Goal: Task Accomplishment & Management: Manage account settings

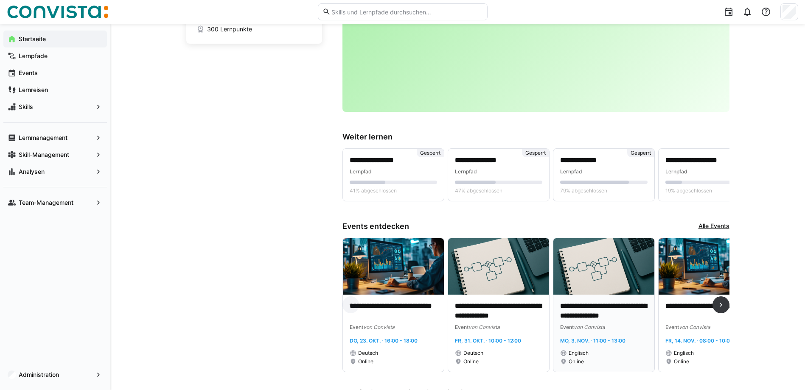
scroll to position [170, 0]
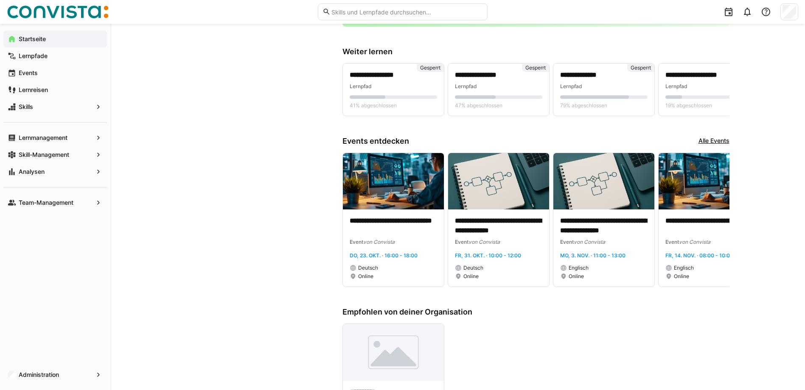
click at [706, 141] on link "Alle Events" at bounding box center [713, 141] width 31 height 9
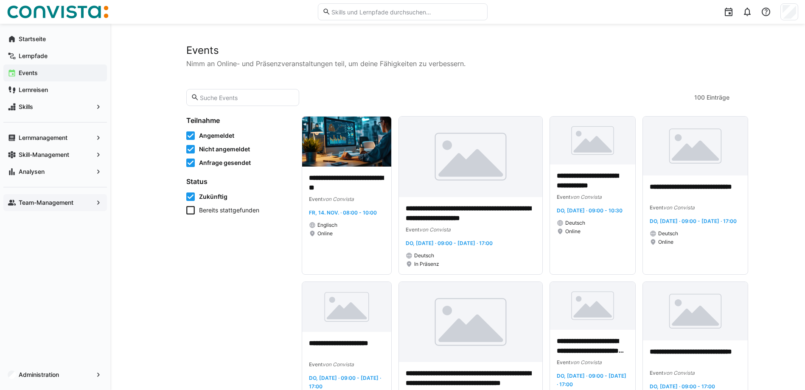
click at [83, 196] on div "Team-Management" at bounding box center [55, 202] width 104 height 17
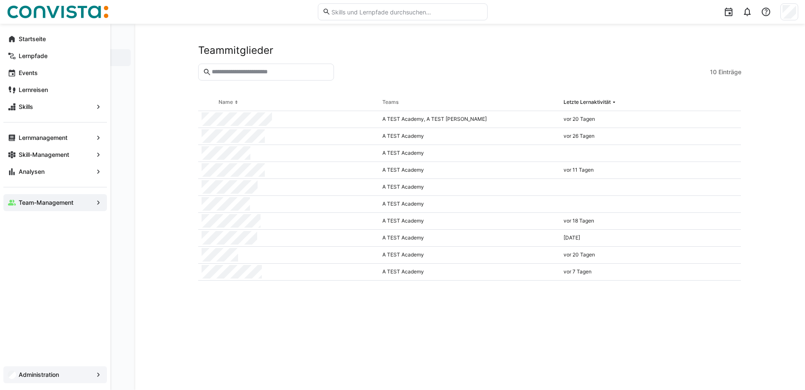
click at [0, 0] on app-navigation-label "Administration" at bounding box center [0, 0] width 0 height 0
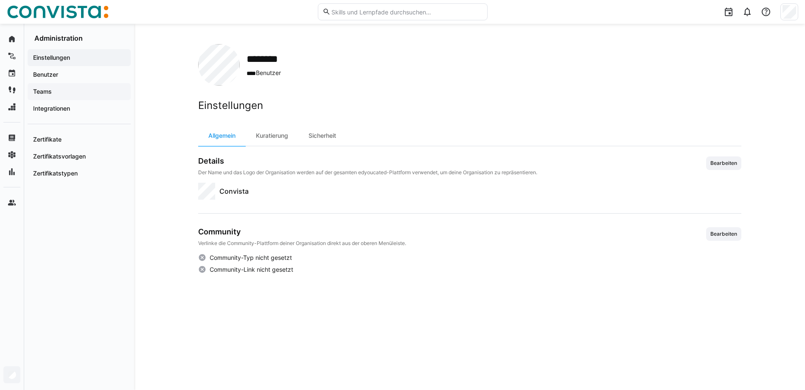
click at [52, 90] on span "Teams" at bounding box center [79, 91] width 95 height 8
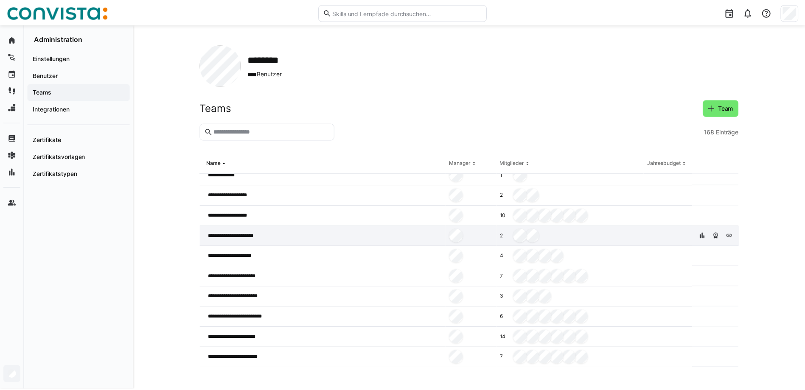
scroll to position [85, 0]
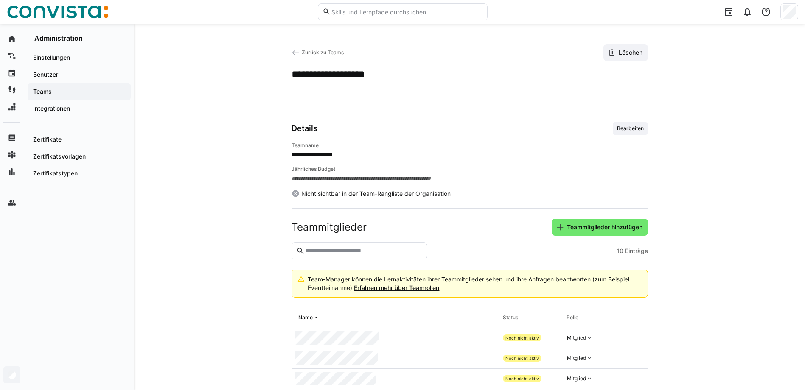
click at [305, 51] on span "Zurück zu Teams" at bounding box center [323, 52] width 42 height 6
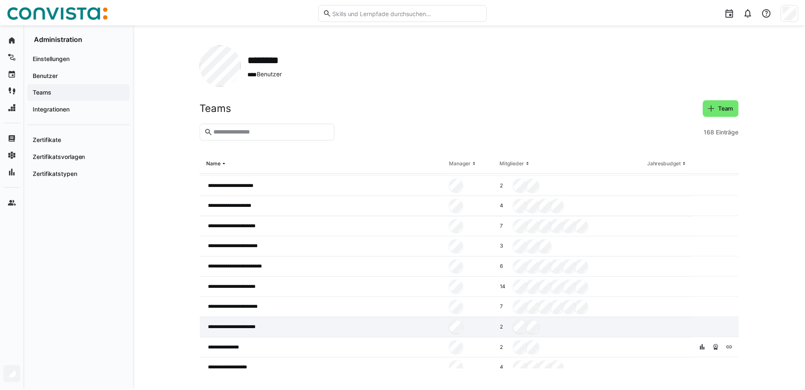
scroll to position [127, 0]
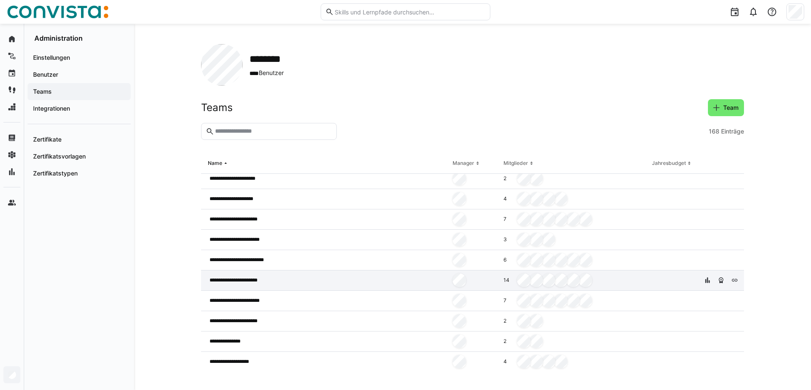
click at [303, 283] on div "**********" at bounding box center [325, 281] width 248 height 20
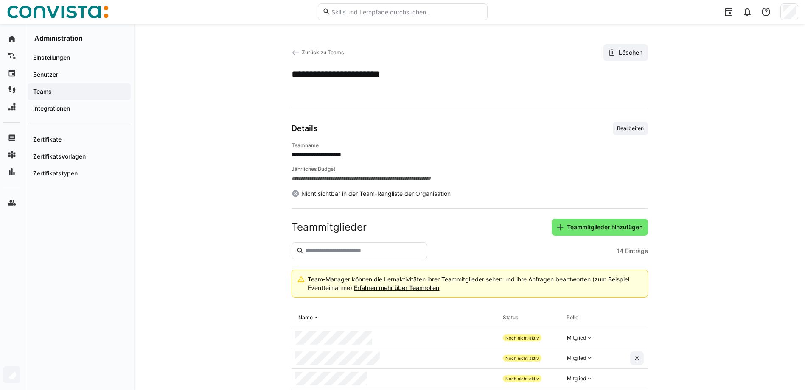
click at [301, 49] on link "Zurück zu Teams" at bounding box center [317, 52] width 53 height 6
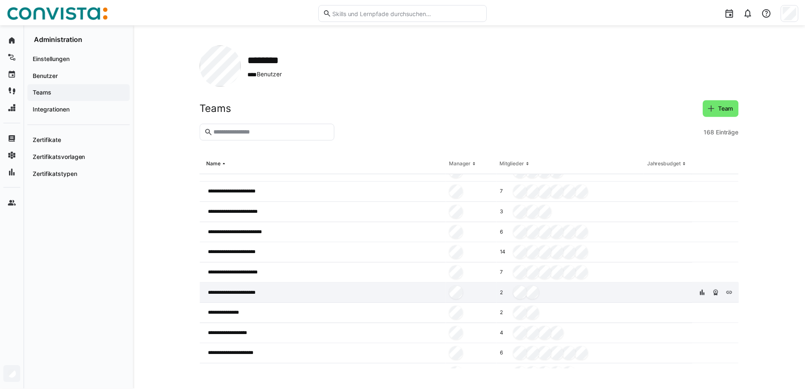
scroll to position [170, 0]
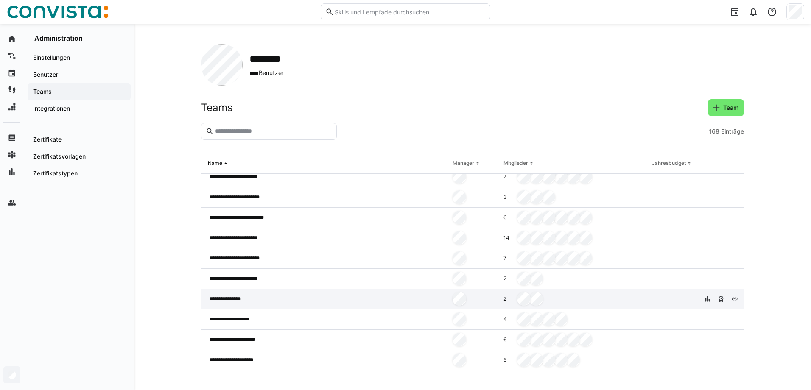
click at [250, 304] on div "**********" at bounding box center [325, 299] width 248 height 20
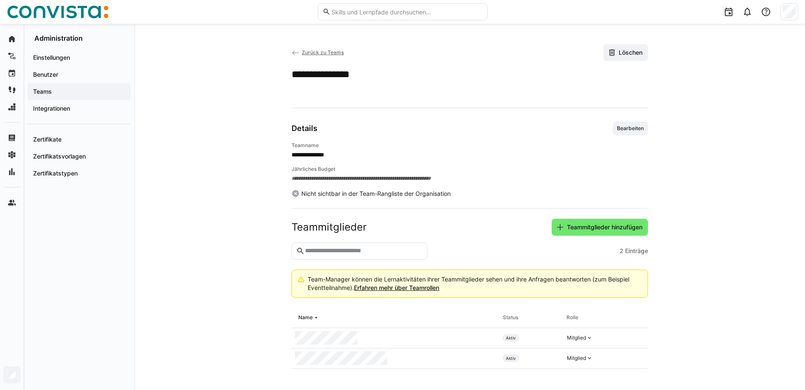
click at [308, 52] on span "Zurück zu Teams" at bounding box center [323, 52] width 42 height 6
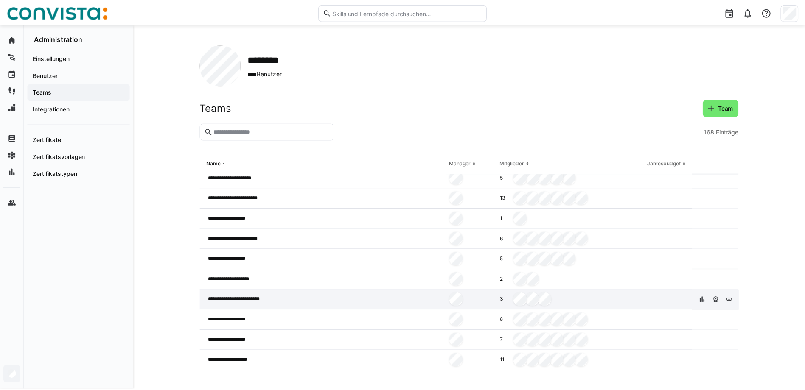
scroll to position [339, 0]
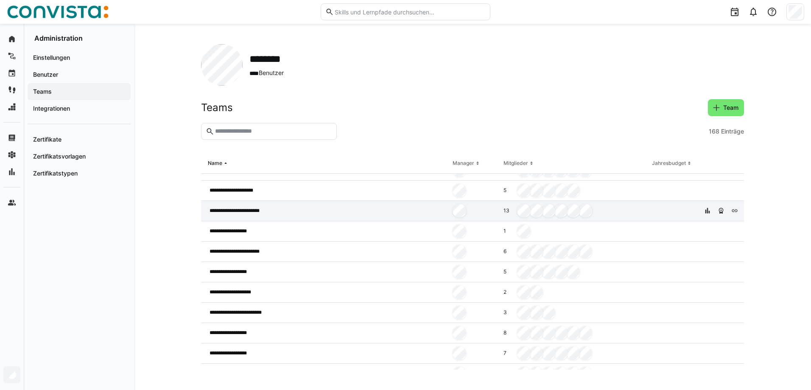
click at [587, 217] on eds-avatar at bounding box center [586, 211] width 14 height 14
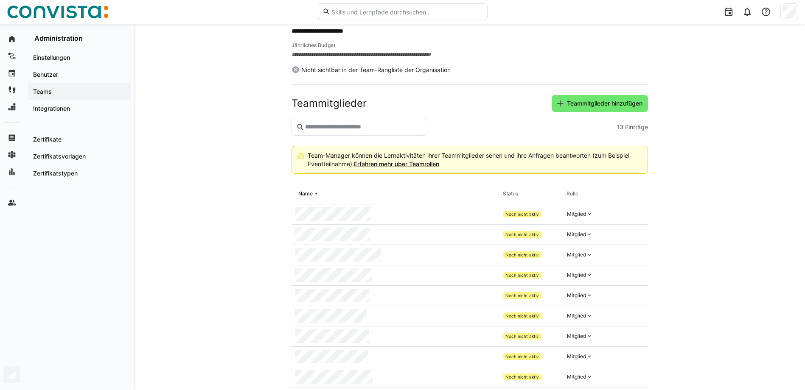
scroll to position [127, 0]
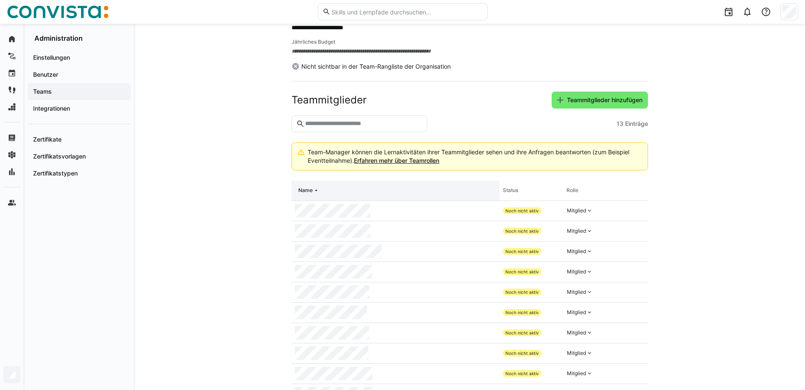
click at [311, 193] on div "Name" at bounding box center [305, 190] width 14 height 7
click at [314, 190] on eds-icon at bounding box center [316, 190] width 7 height 7
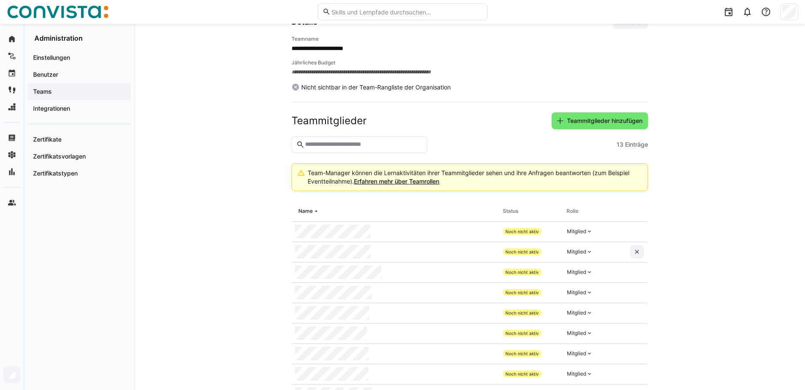
scroll to position [15, 0]
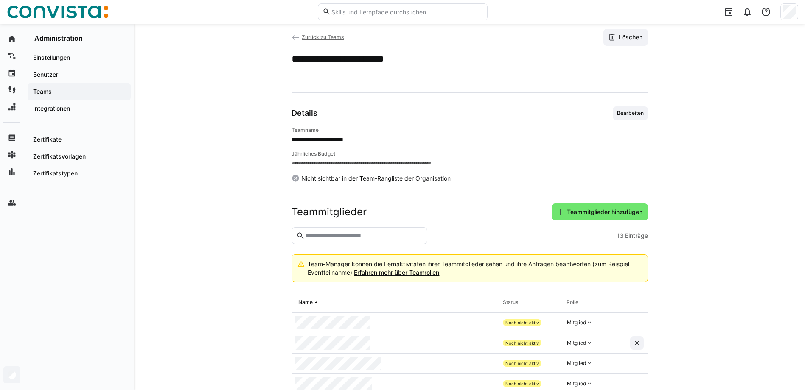
click at [310, 37] on span "Zurück zu Teams" at bounding box center [323, 37] width 42 height 6
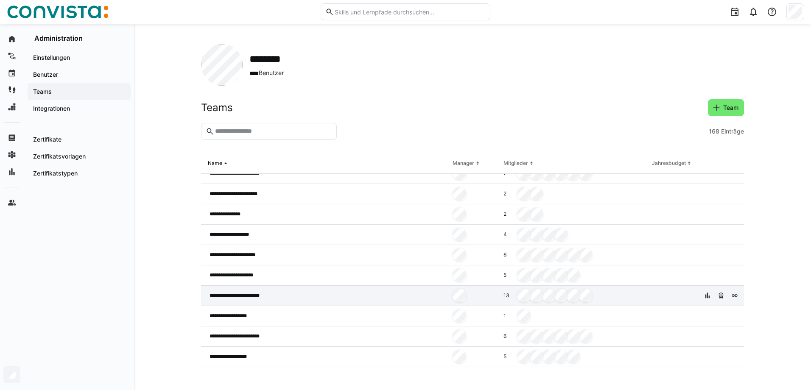
scroll to position [297, 0]
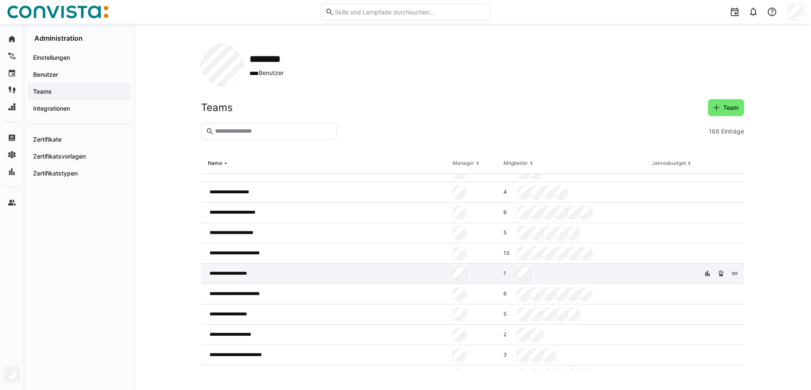
click at [314, 276] on div "**********" at bounding box center [325, 274] width 248 height 20
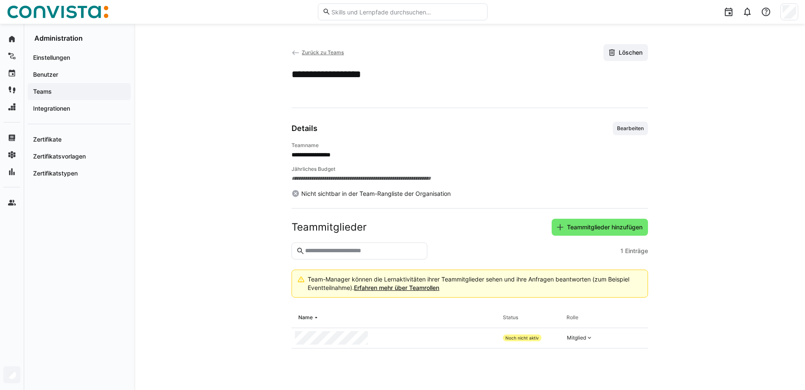
click at [311, 53] on span "Zurück zu Teams" at bounding box center [323, 52] width 42 height 6
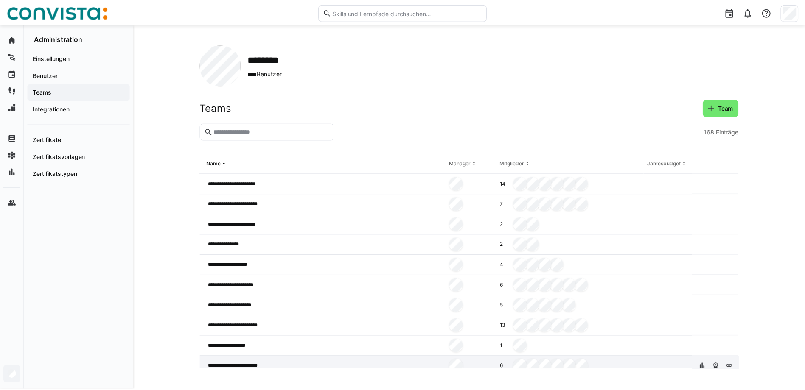
scroll to position [339, 0]
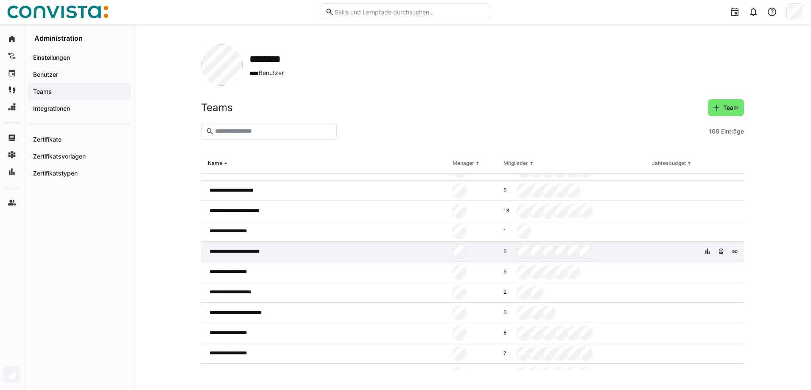
click at [279, 252] on div "**********" at bounding box center [325, 252] width 248 height 20
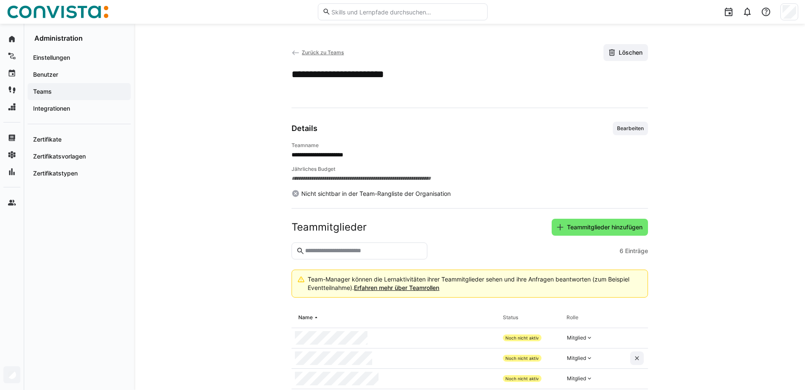
click at [305, 49] on app-back-navigation "Zurück zu Teams" at bounding box center [317, 52] width 53 height 9
click at [306, 50] on span "Zurück zu Teams" at bounding box center [323, 52] width 42 height 6
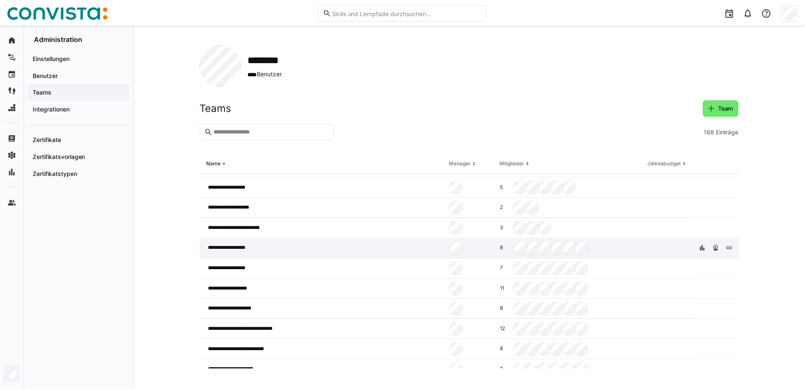
scroll to position [382, 0]
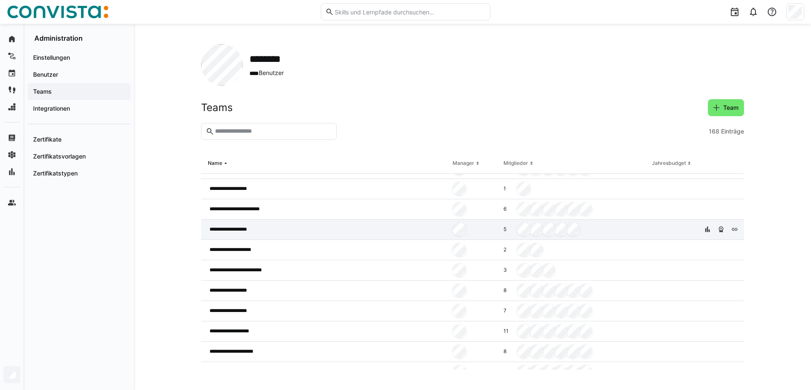
click at [299, 231] on div "**********" at bounding box center [325, 230] width 248 height 20
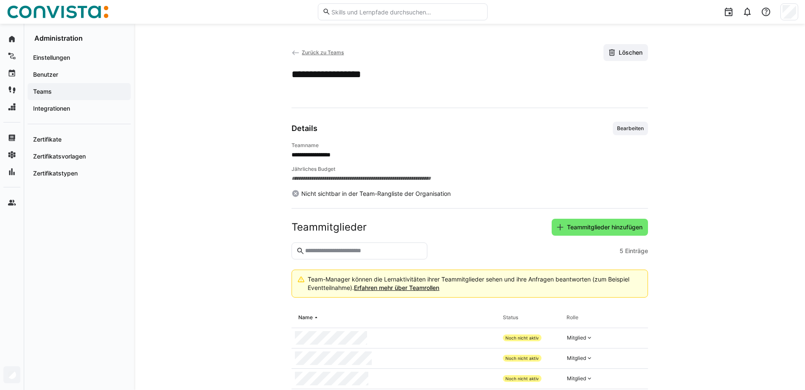
click at [320, 55] on span "Zurück zu Teams" at bounding box center [323, 52] width 42 height 6
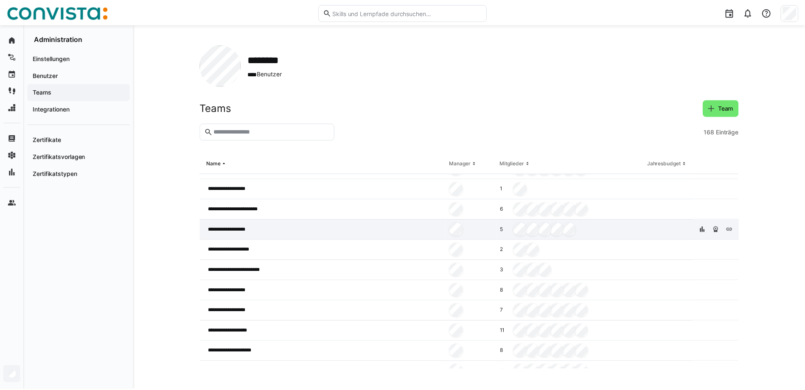
scroll to position [424, 0]
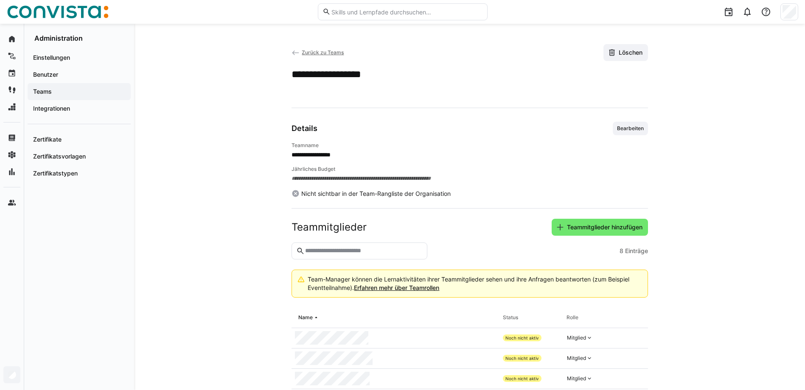
click at [314, 53] on span "Zurück zu Teams" at bounding box center [323, 52] width 42 height 6
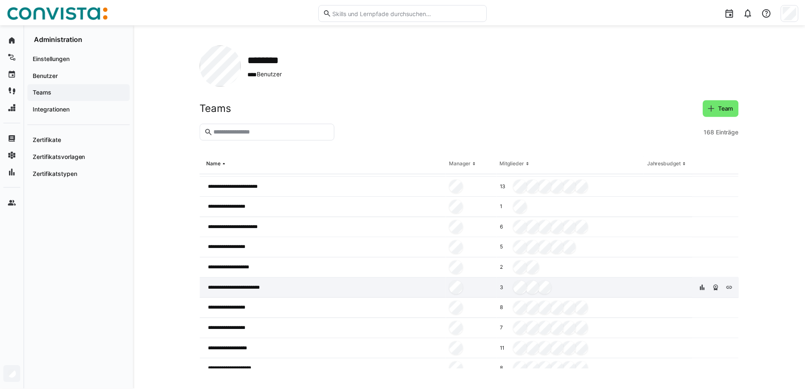
scroll to position [382, 0]
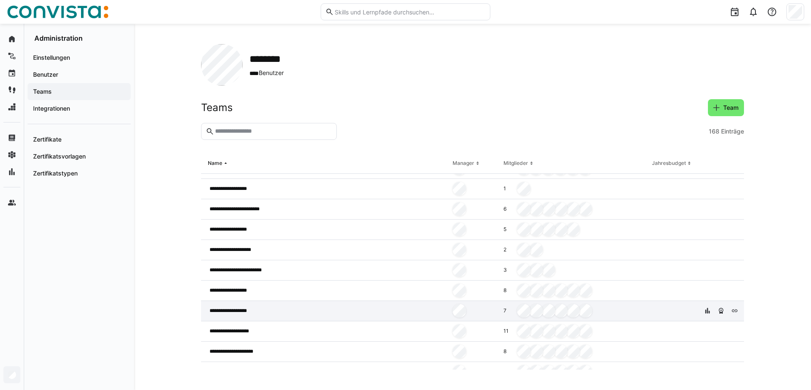
click at [278, 310] on div "**********" at bounding box center [325, 311] width 248 height 20
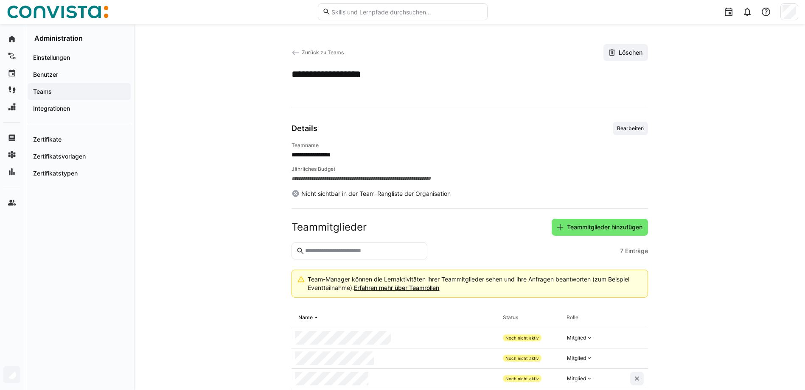
click at [303, 49] on span "Zurück zu Teams" at bounding box center [323, 52] width 42 height 6
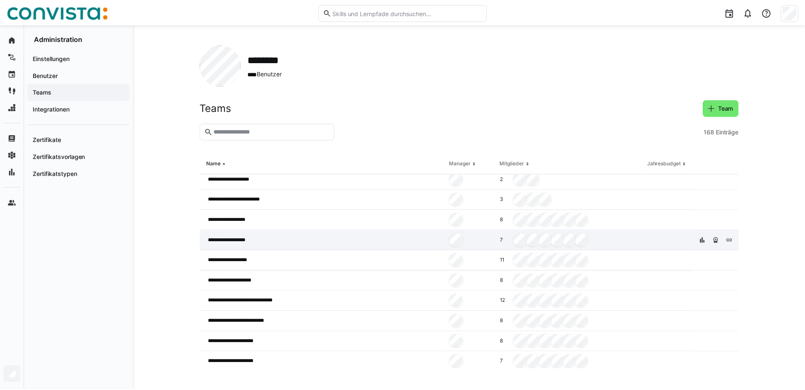
scroll to position [467, 0]
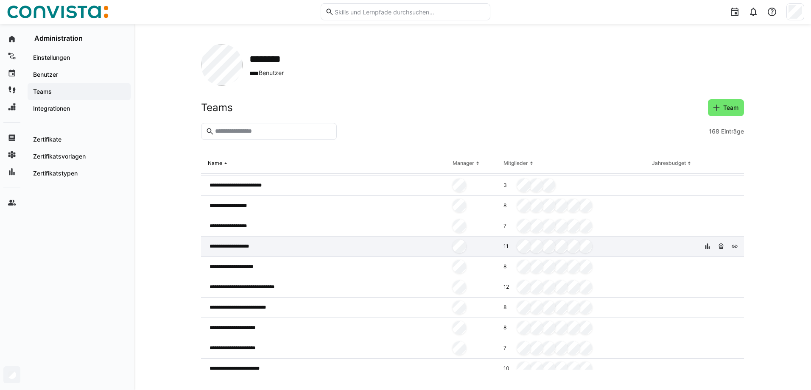
click at [370, 249] on div "**********" at bounding box center [325, 247] width 248 height 20
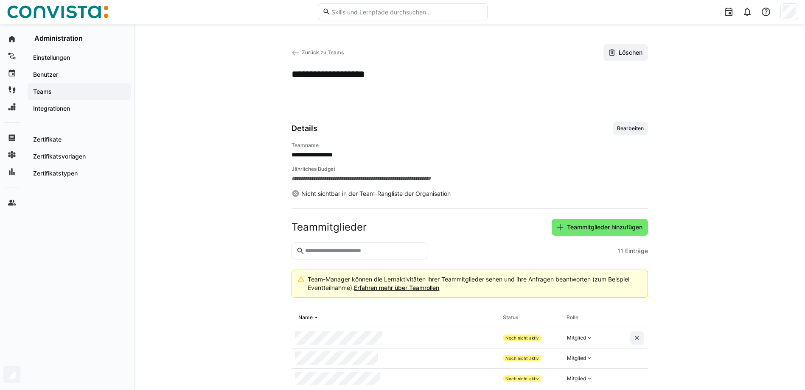
click at [318, 53] on span "Zurück zu Teams" at bounding box center [323, 52] width 42 height 6
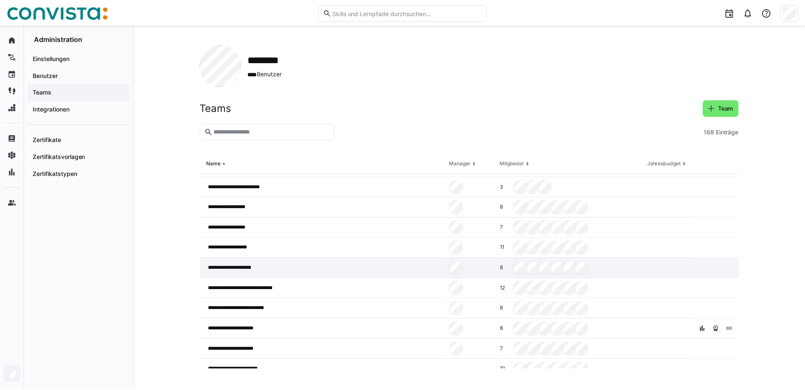
scroll to position [467, 0]
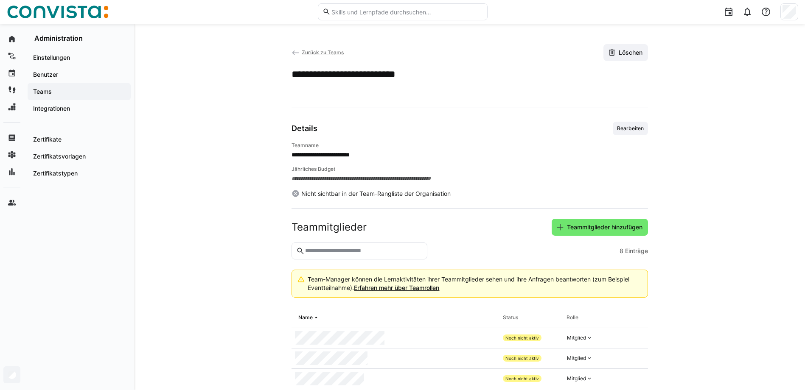
click at [306, 51] on span "Zurück zu Teams" at bounding box center [323, 52] width 42 height 6
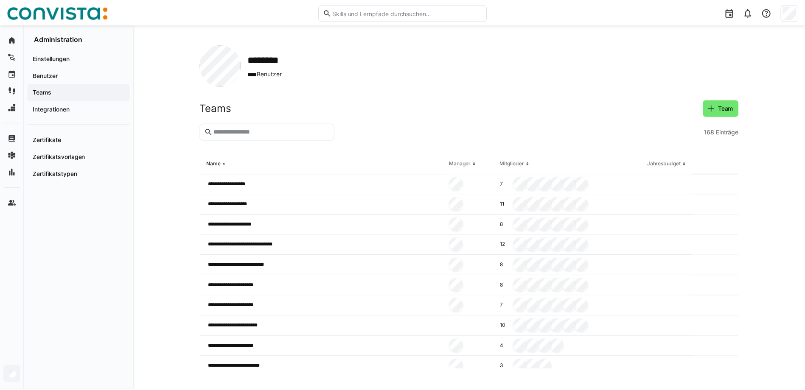
scroll to position [467, 0]
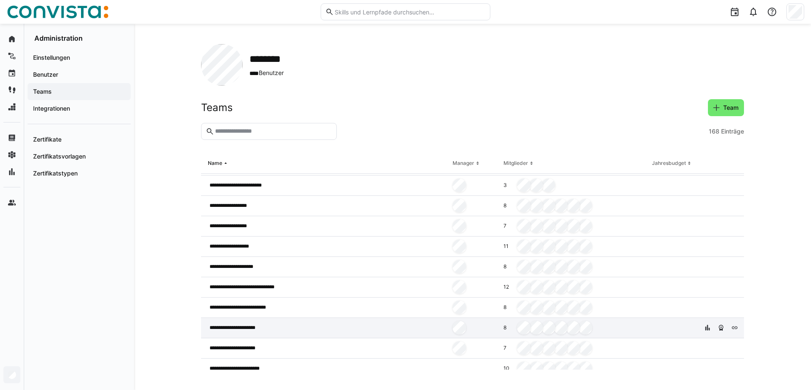
click at [257, 328] on span "**********" at bounding box center [238, 328] width 56 height 7
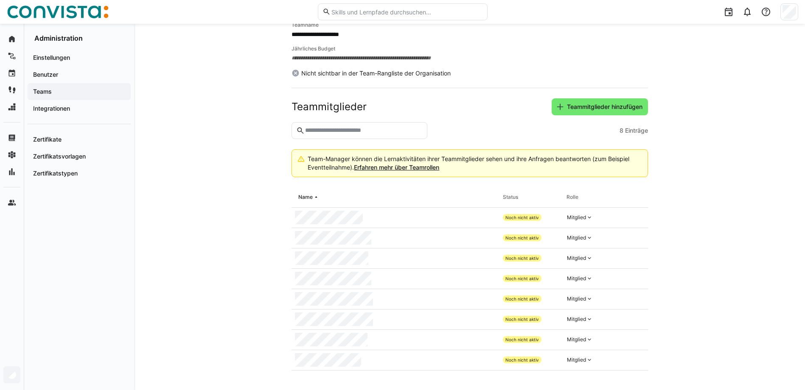
scroll to position [121, 0]
click at [341, 127] on input "text" at bounding box center [363, 130] width 118 height 8
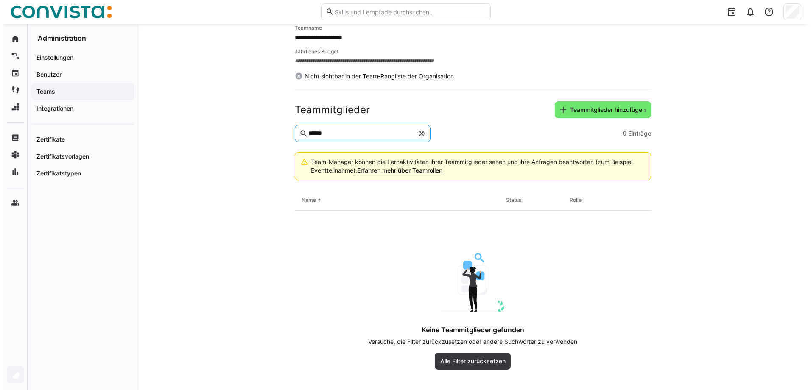
scroll to position [0, 0]
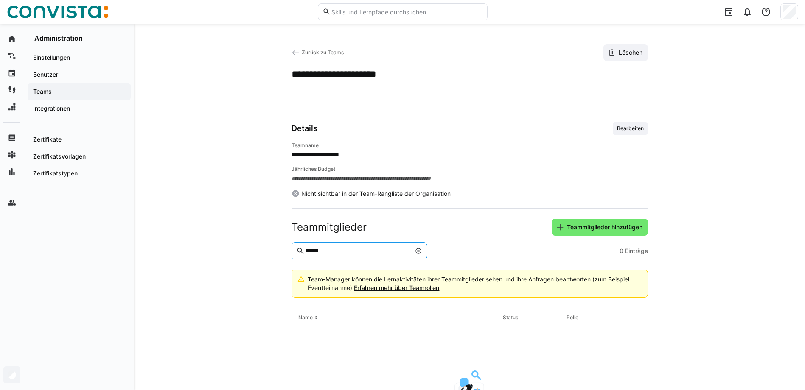
type input "******"
click at [318, 53] on span "Zurück zu Teams" at bounding box center [323, 52] width 42 height 6
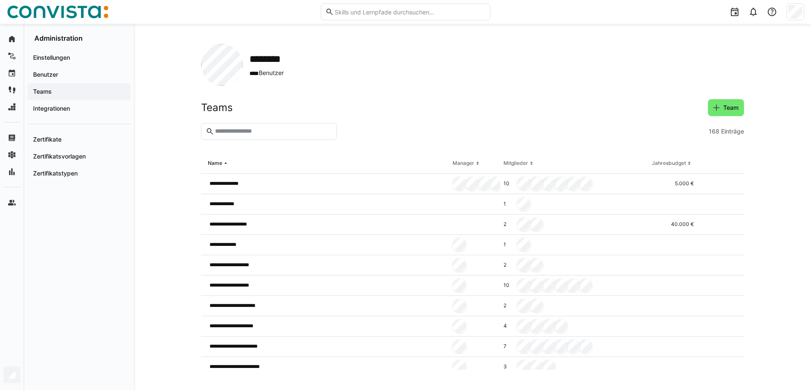
click at [265, 134] on input "text" at bounding box center [273, 132] width 118 height 8
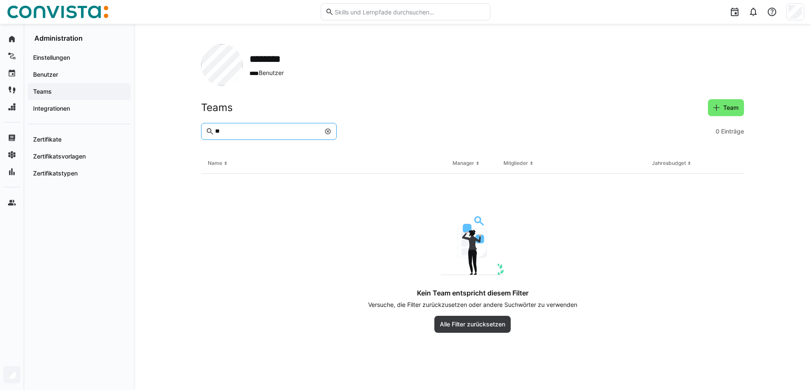
type input "*"
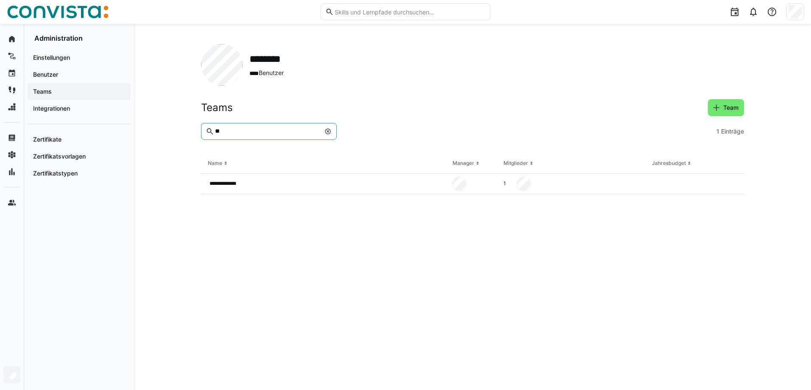
type input "*"
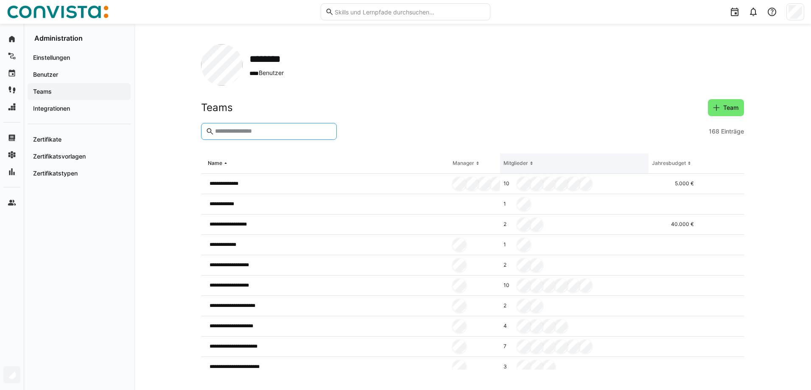
click at [528, 165] on eds-icon at bounding box center [531, 163] width 7 height 7
click at [524, 161] on div "Mitglieder" at bounding box center [516, 163] width 25 height 7
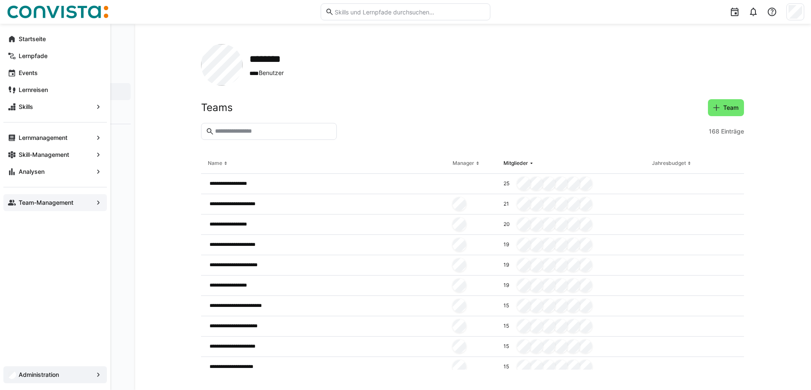
click at [0, 0] on app-navigation-label "Team-Management" at bounding box center [0, 0] width 0 height 0
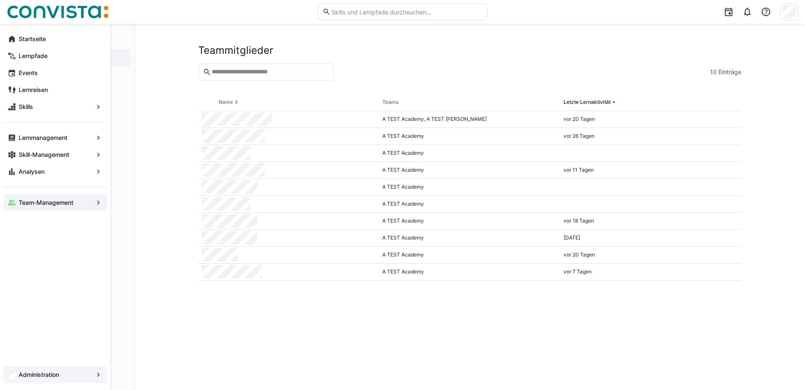
click at [0, 0] on app-navigation-label "Administration" at bounding box center [0, 0] width 0 height 0
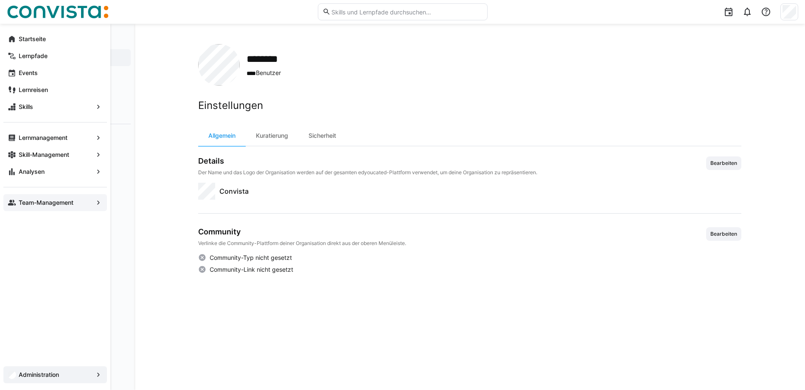
click at [0, 0] on app-navigation-label "Team-Management" at bounding box center [0, 0] width 0 height 0
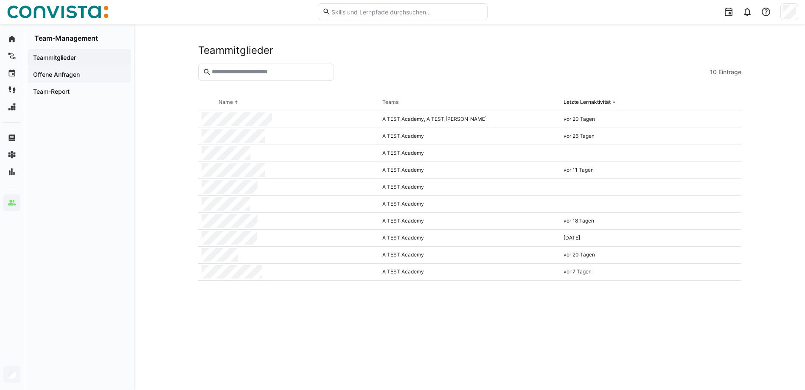
click at [0, 0] on app-navigation-label "Offene Anfragen" at bounding box center [0, 0] width 0 height 0
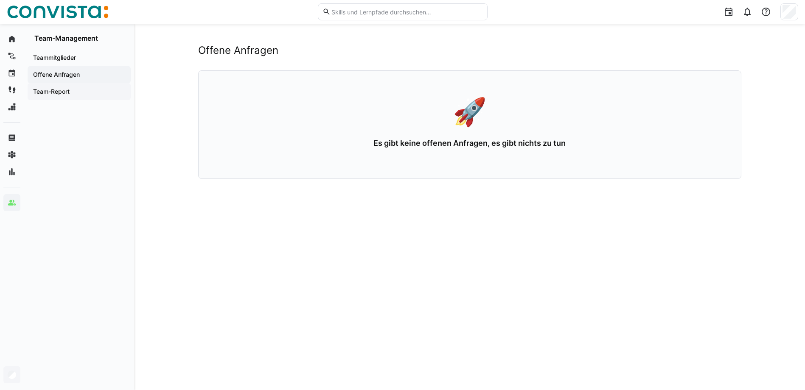
click at [0, 0] on app-navigation-label "Team-Report" at bounding box center [0, 0] width 0 height 0
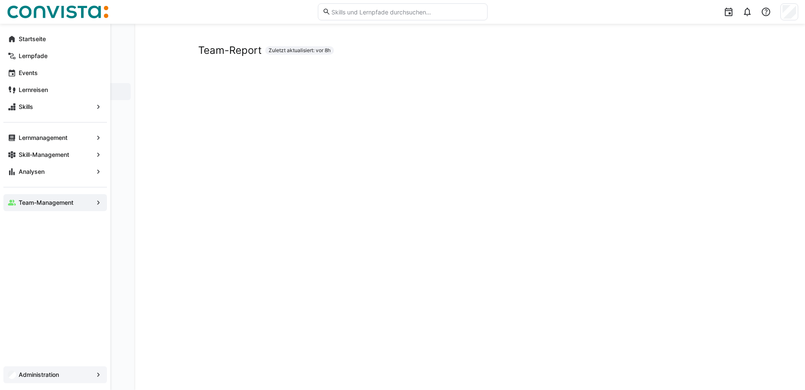
click at [89, 377] on span "Administration" at bounding box center [55, 375] width 76 height 8
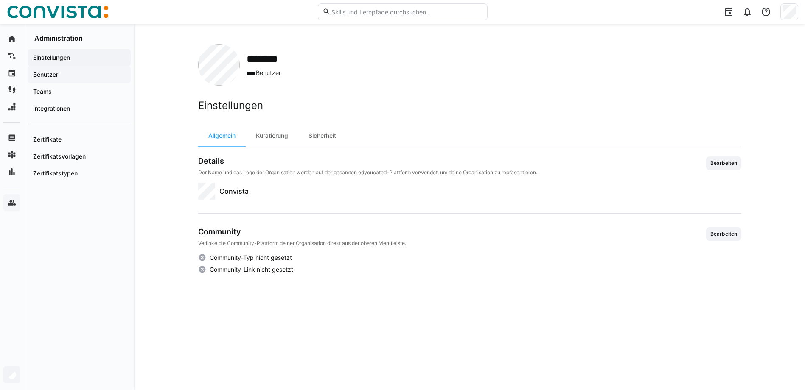
click at [59, 81] on div "Benutzer" at bounding box center [79, 74] width 103 height 17
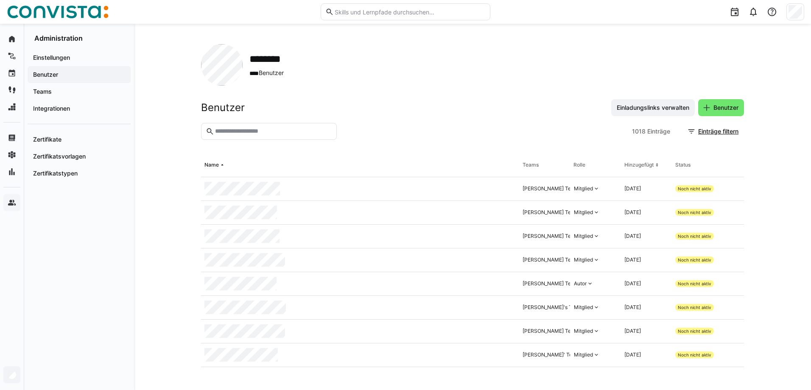
click at [237, 135] on eds-input at bounding box center [269, 131] width 136 height 17
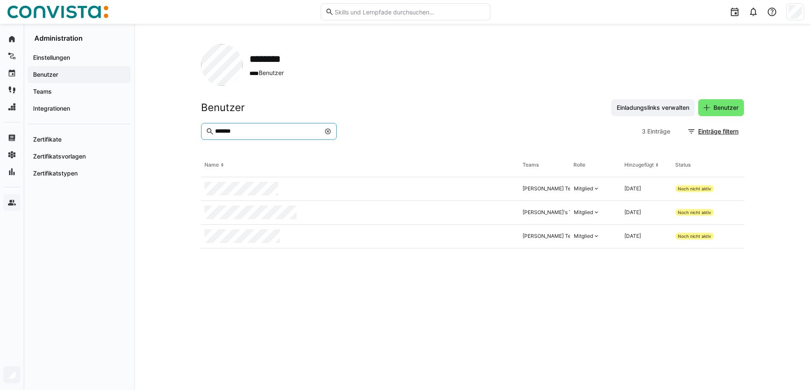
type input "*******"
drag, startPoint x: 326, startPoint y: 130, endPoint x: 351, endPoint y: 139, distance: 26.0
click at [326, 130] on eds-icon at bounding box center [328, 131] width 7 height 7
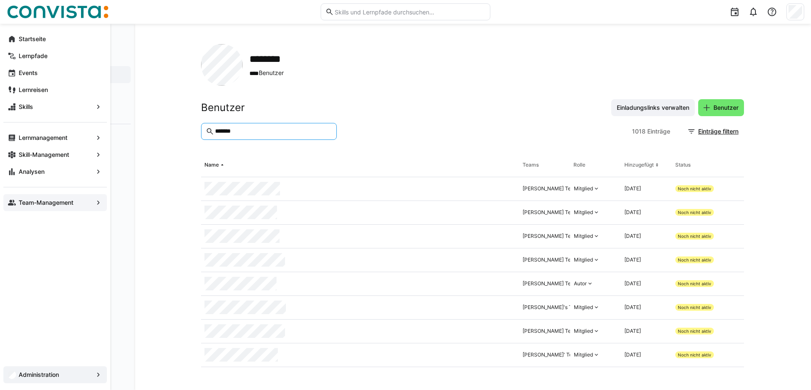
click at [0, 0] on app-navigation-label "Team-Management" at bounding box center [0, 0] width 0 height 0
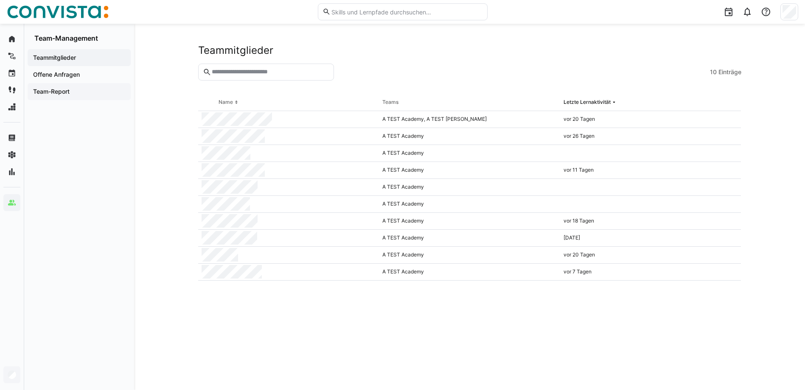
click at [71, 95] on span "Team-Report" at bounding box center [79, 91] width 95 height 8
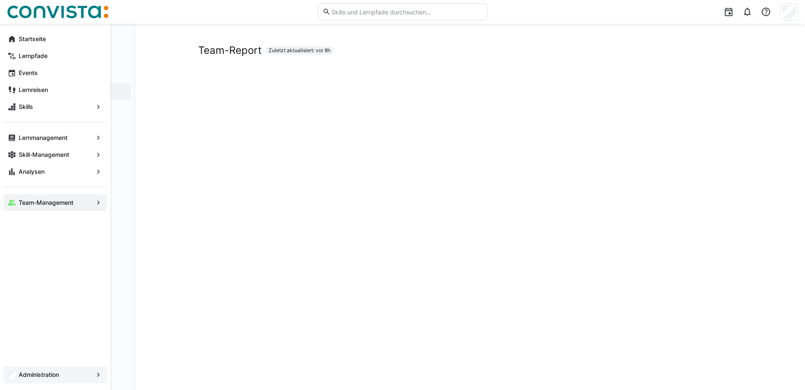
click at [49, 379] on div "Administration" at bounding box center [55, 375] width 104 height 17
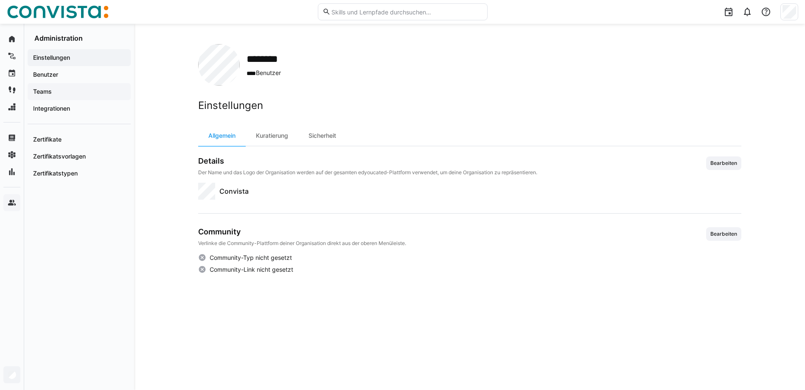
click at [62, 95] on span "Teams" at bounding box center [79, 91] width 95 height 8
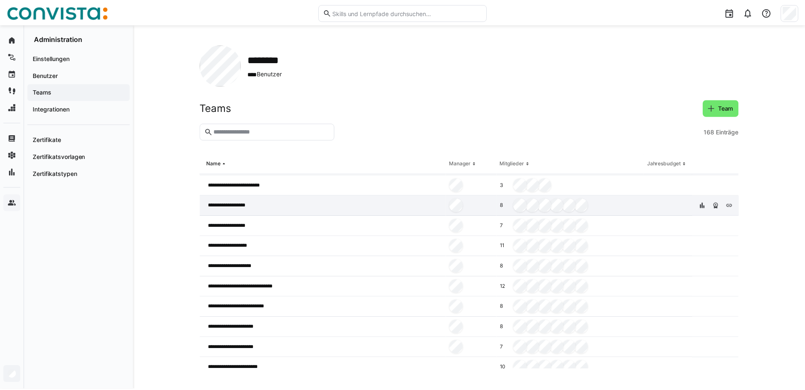
scroll to position [509, 0]
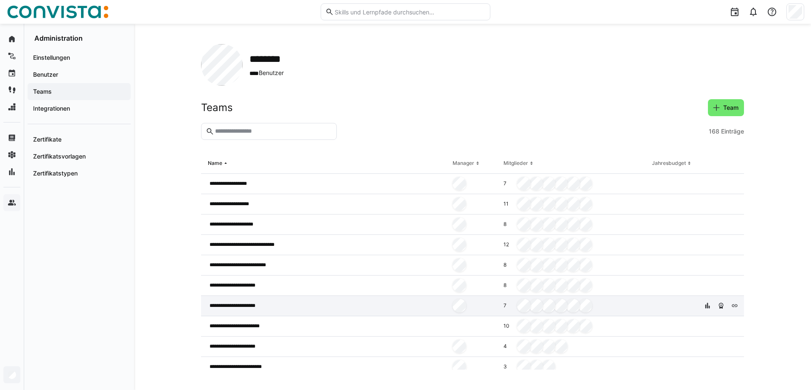
click at [369, 299] on div "**********" at bounding box center [325, 306] width 248 height 20
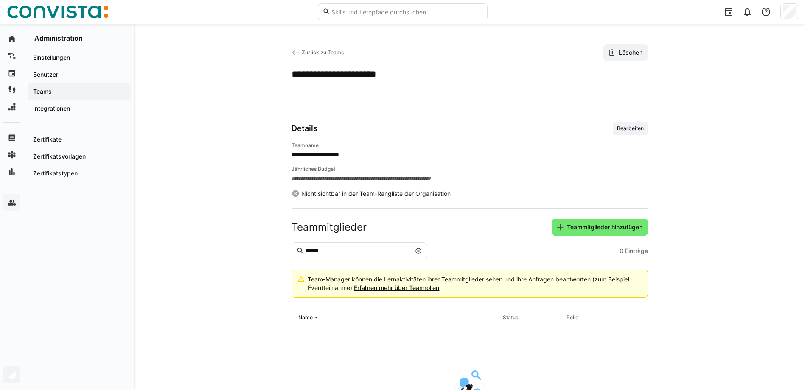
click at [418, 254] on eds-icon at bounding box center [418, 251] width 7 height 7
click at [305, 49] on app-back-navigation "Zurück zu Teams" at bounding box center [317, 52] width 53 height 9
click at [309, 54] on span "Zurück zu Teams" at bounding box center [323, 52] width 42 height 6
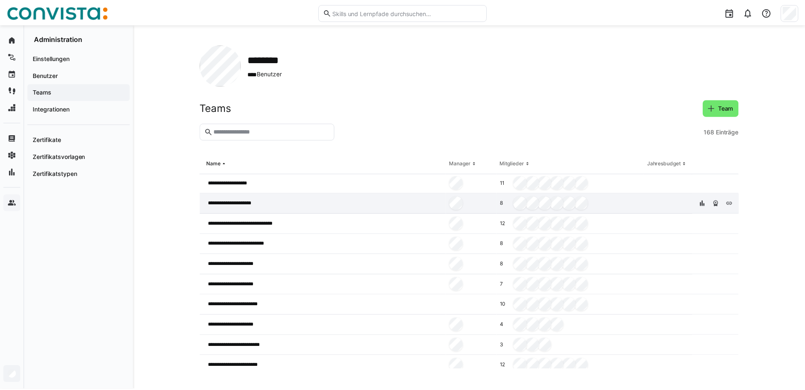
scroll to position [552, 0]
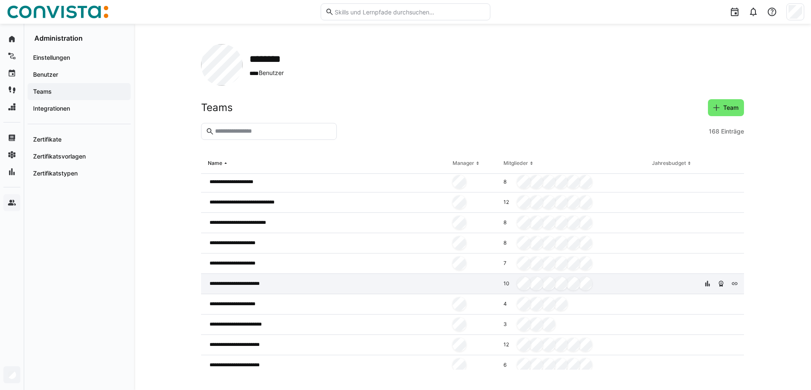
click at [289, 283] on div "**********" at bounding box center [325, 284] width 248 height 20
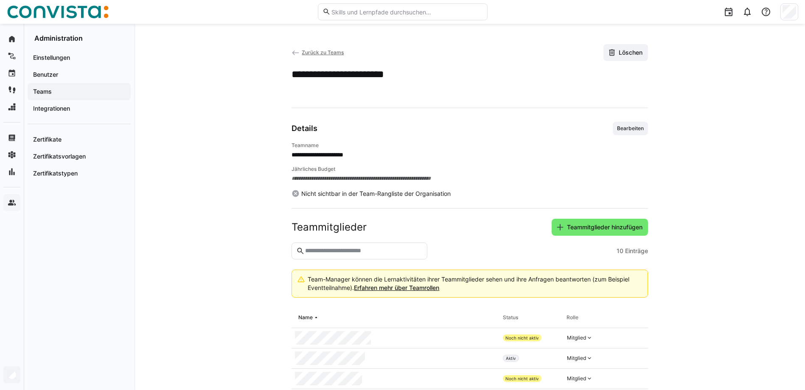
click at [313, 55] on span "Zurück zu Teams" at bounding box center [323, 52] width 42 height 6
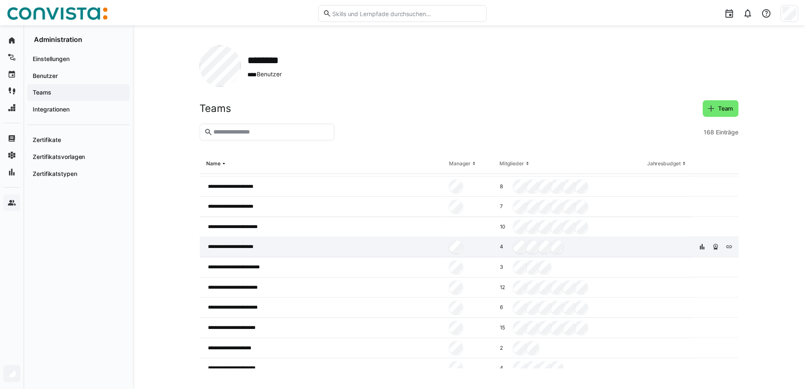
scroll to position [594, 0]
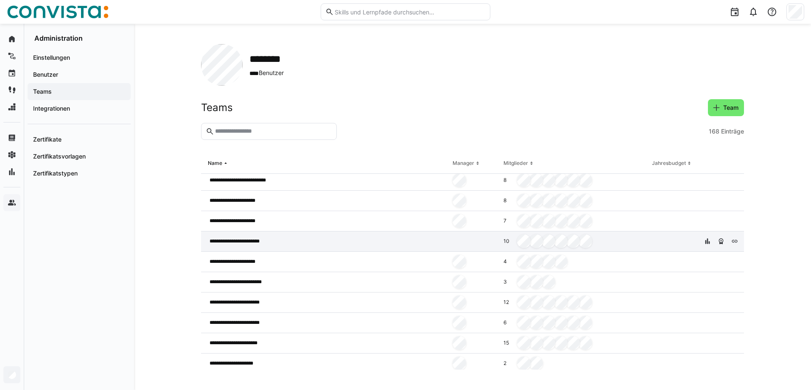
click at [262, 243] on span "**********" at bounding box center [238, 241] width 57 height 7
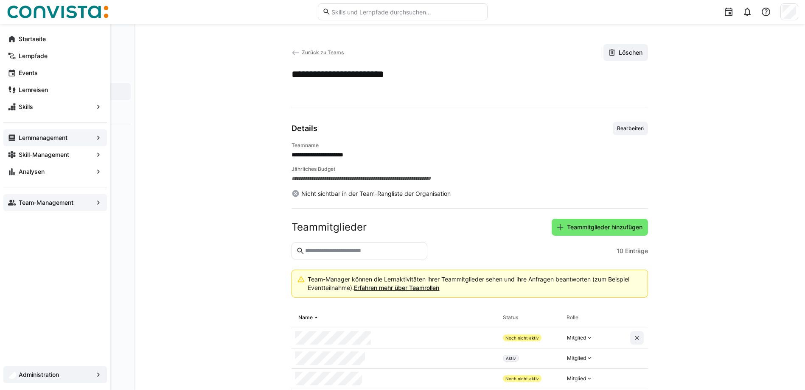
click at [35, 145] on div "Lernmanagement" at bounding box center [55, 137] width 104 height 17
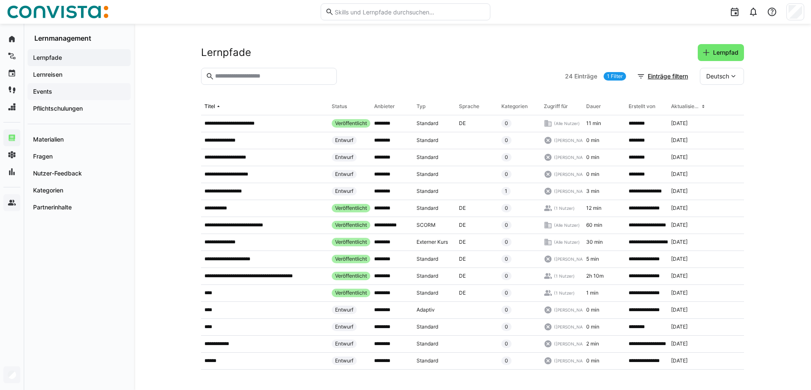
click at [62, 89] on span "Events" at bounding box center [79, 91] width 95 height 8
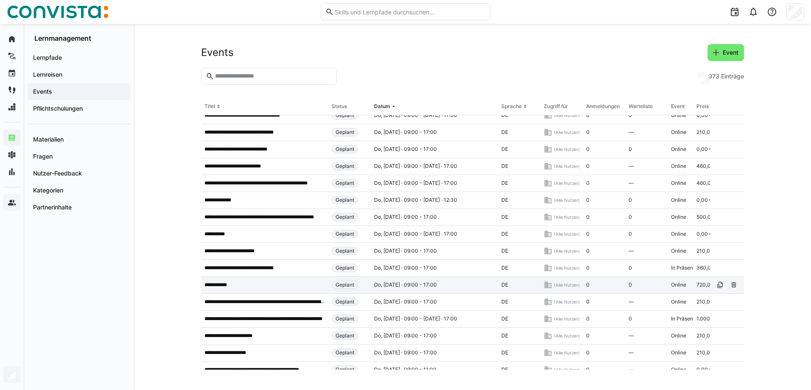
scroll to position [2295, 0]
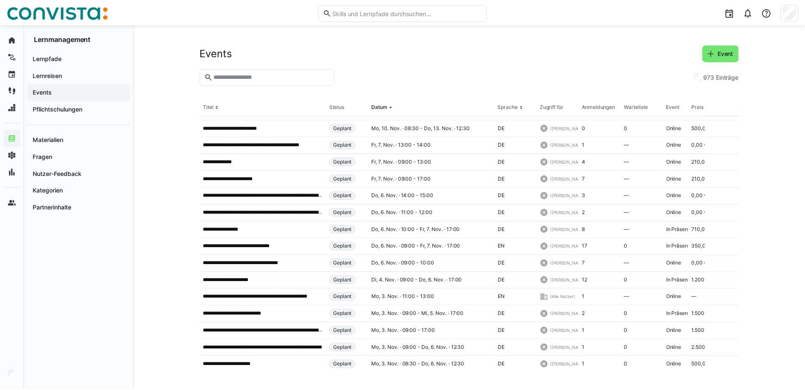
scroll to position [3144, 0]
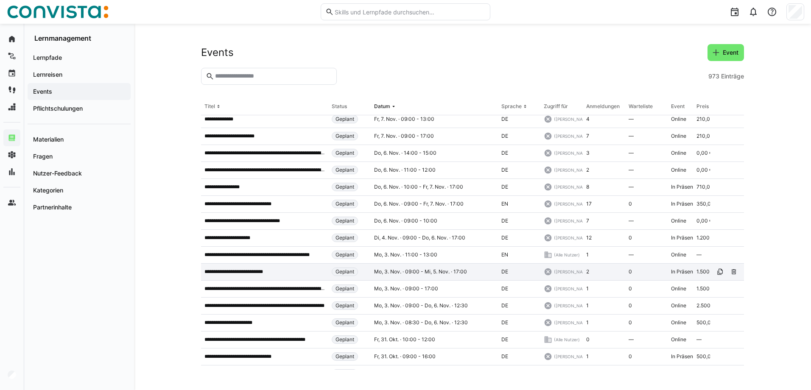
click at [274, 272] on p "**********" at bounding box center [241, 272] width 74 height 7
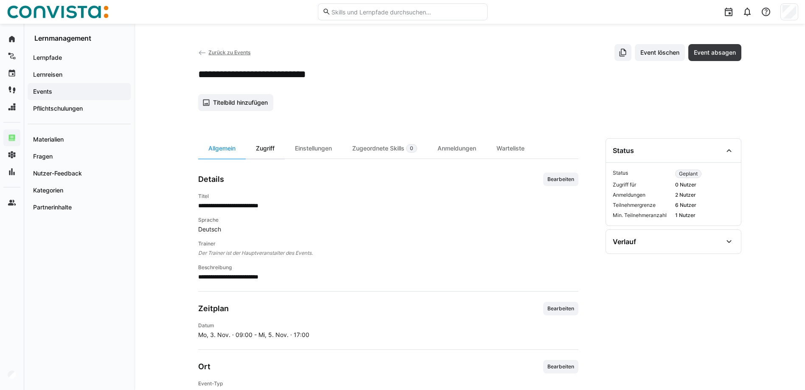
click at [268, 153] on div "Zugriff" at bounding box center [265, 148] width 39 height 20
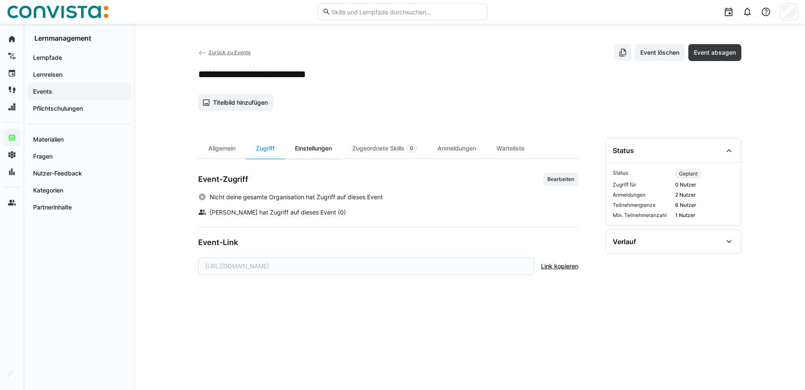
click at [302, 150] on div "Einstellungen" at bounding box center [313, 148] width 57 height 20
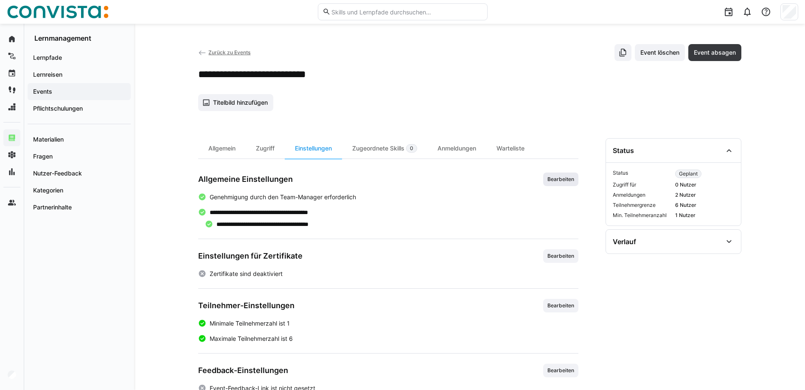
click at [559, 177] on span "Bearbeiten" at bounding box center [560, 179] width 28 height 7
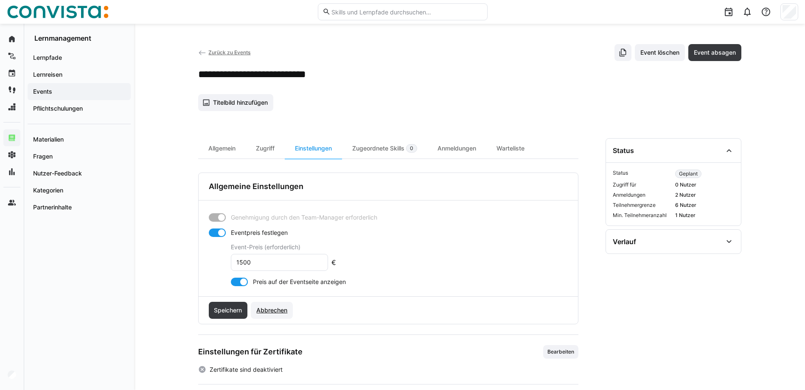
click at [266, 310] on span "Abbrechen" at bounding box center [272, 310] width 34 height 8
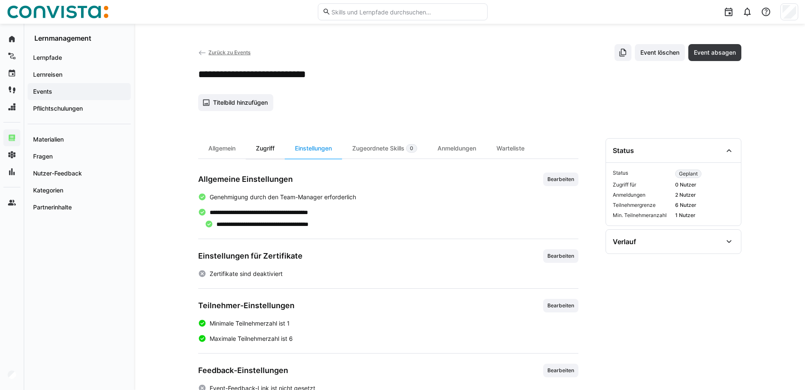
click at [271, 151] on div "Zugriff" at bounding box center [265, 148] width 39 height 20
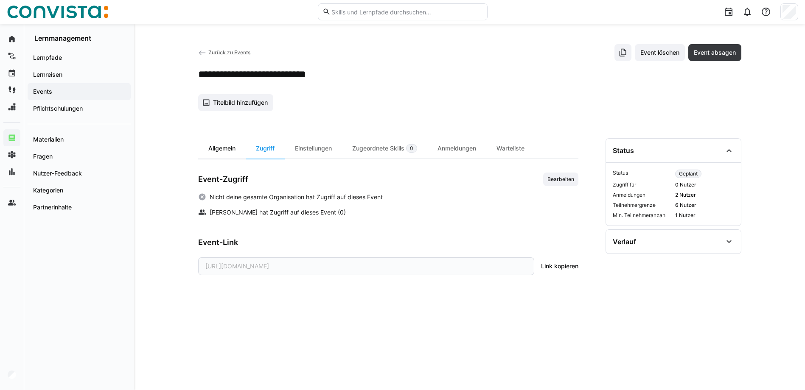
click at [217, 150] on div "Allgemein" at bounding box center [222, 148] width 48 height 20
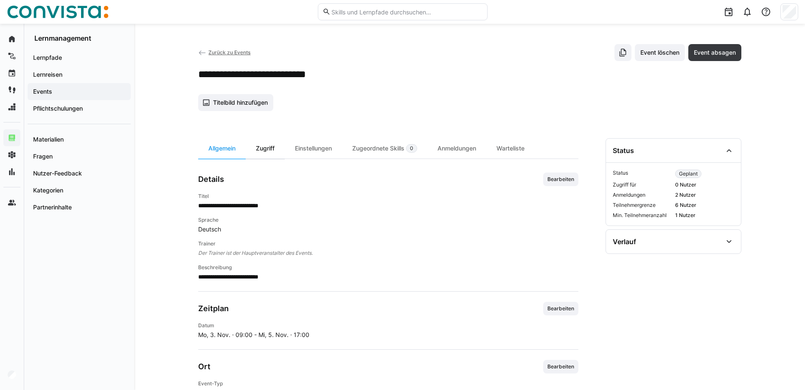
click at [261, 150] on div "Zugriff" at bounding box center [265, 148] width 39 height 20
